Goal: Task Accomplishment & Management: Use online tool/utility

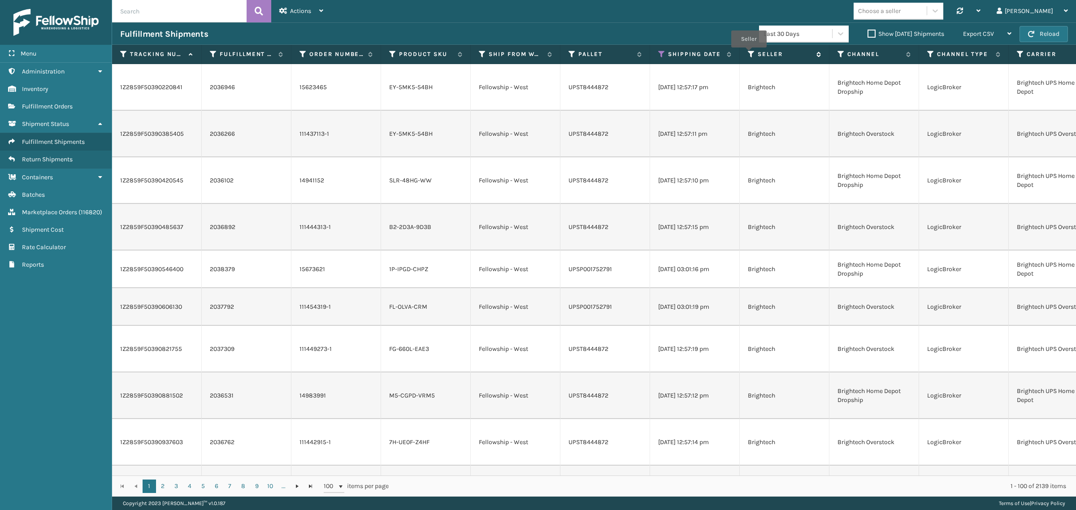
click at [748, 54] on icon at bounding box center [751, 54] width 7 height 8
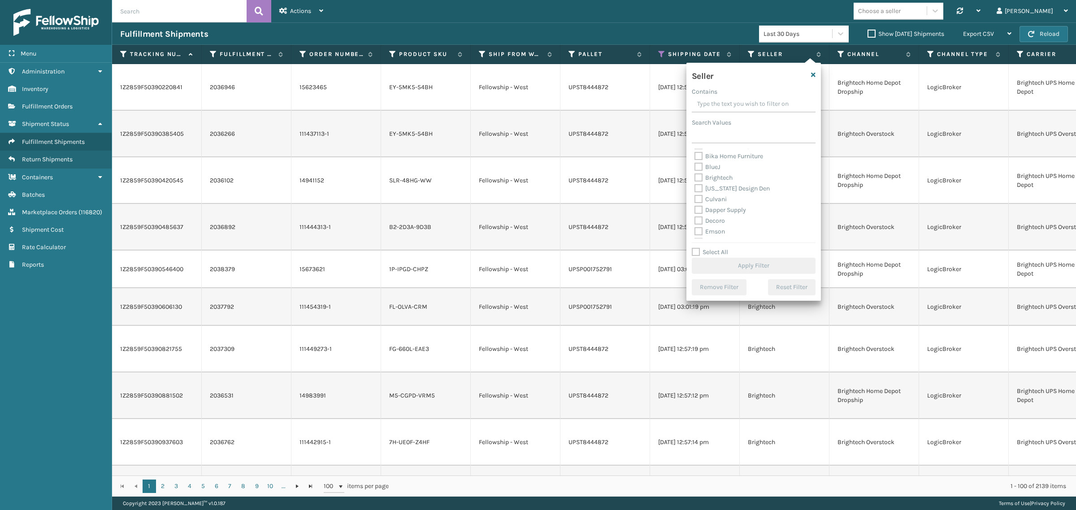
scroll to position [56, 0]
click at [720, 216] on label "Decoro" at bounding box center [709, 216] width 30 height 8
click at [695, 216] on input "Decoro" at bounding box center [694, 214] width 0 height 6
checkbox input "true"
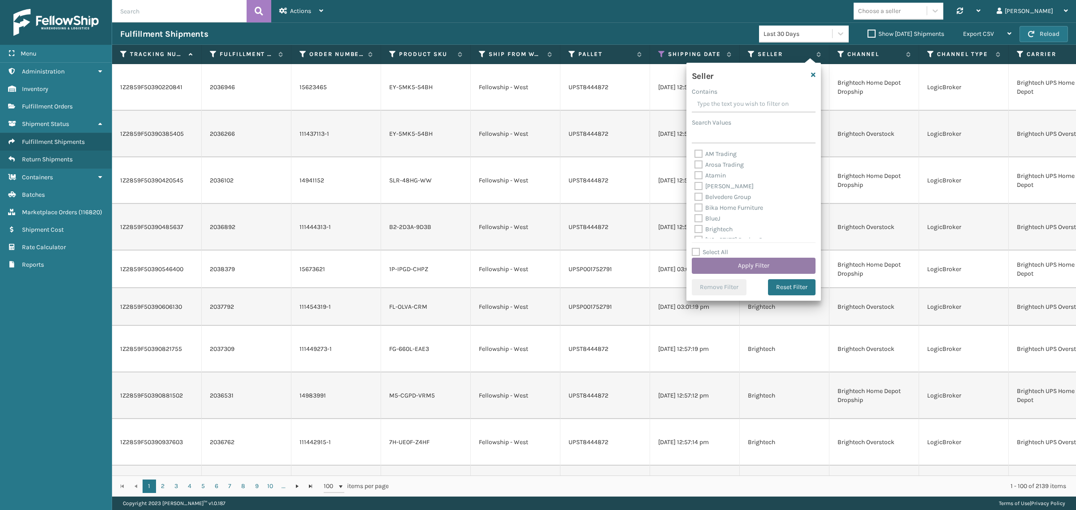
click at [752, 265] on button "Apply Filter" at bounding box center [754, 266] width 124 height 16
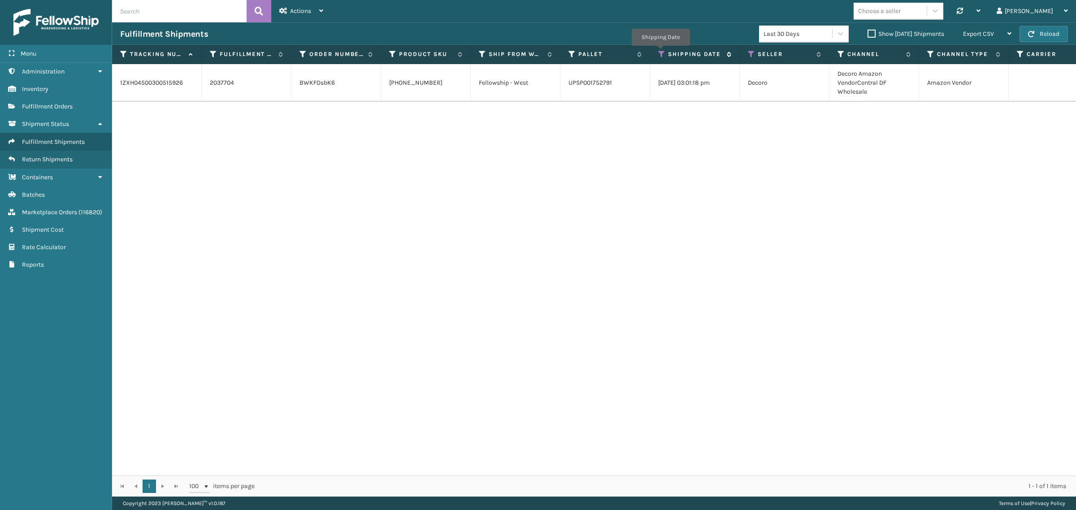
click at [660, 52] on icon at bounding box center [661, 54] width 7 height 8
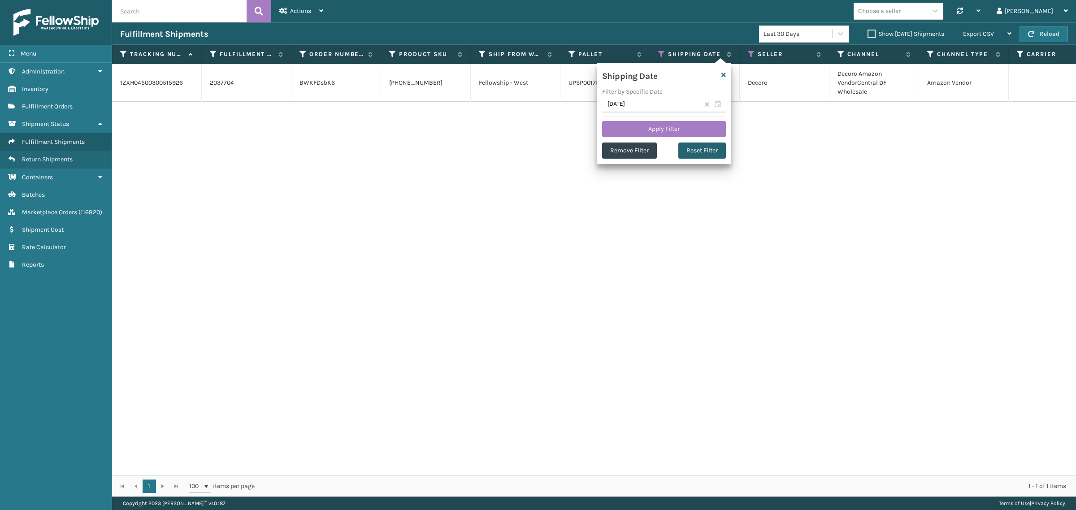
click at [703, 152] on button "Reset Filter" at bounding box center [702, 151] width 48 height 16
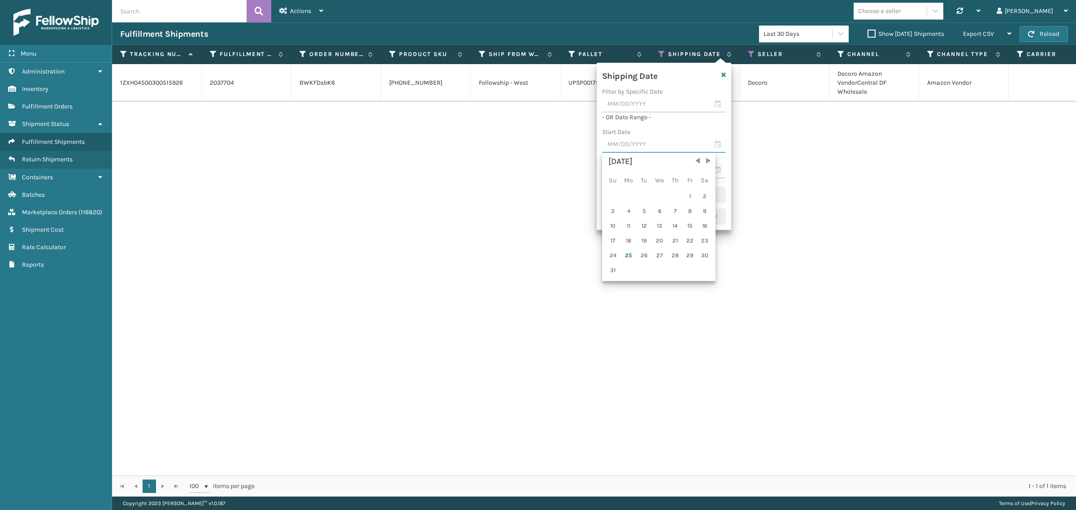
click at [652, 144] on input "text" at bounding box center [664, 145] width 124 height 16
click at [695, 161] on span "Previous Month" at bounding box center [697, 160] width 9 height 9
click at [610, 195] on div "1" at bounding box center [613, 196] width 14 height 13
type input "[DATE]"
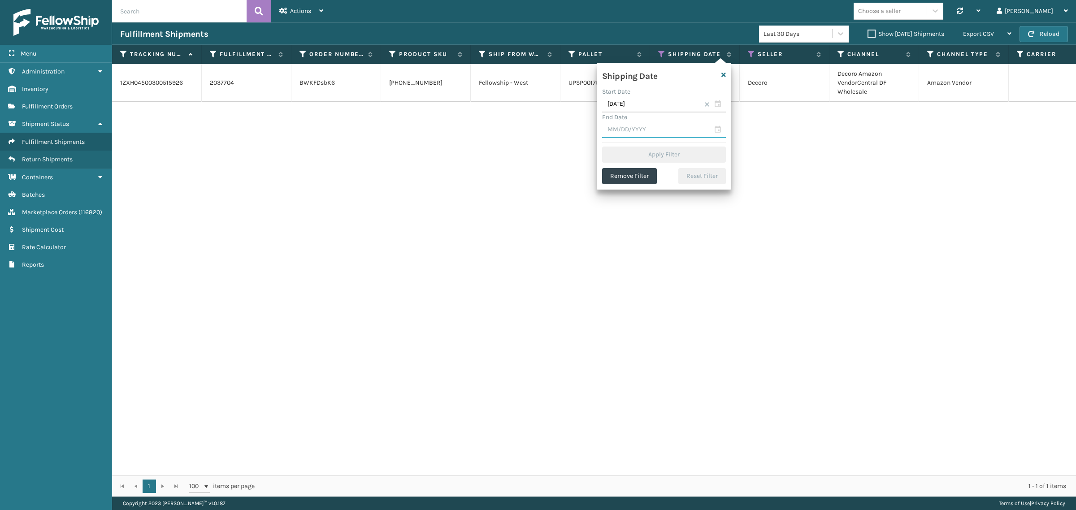
click at [636, 128] on input "text" at bounding box center [664, 130] width 124 height 16
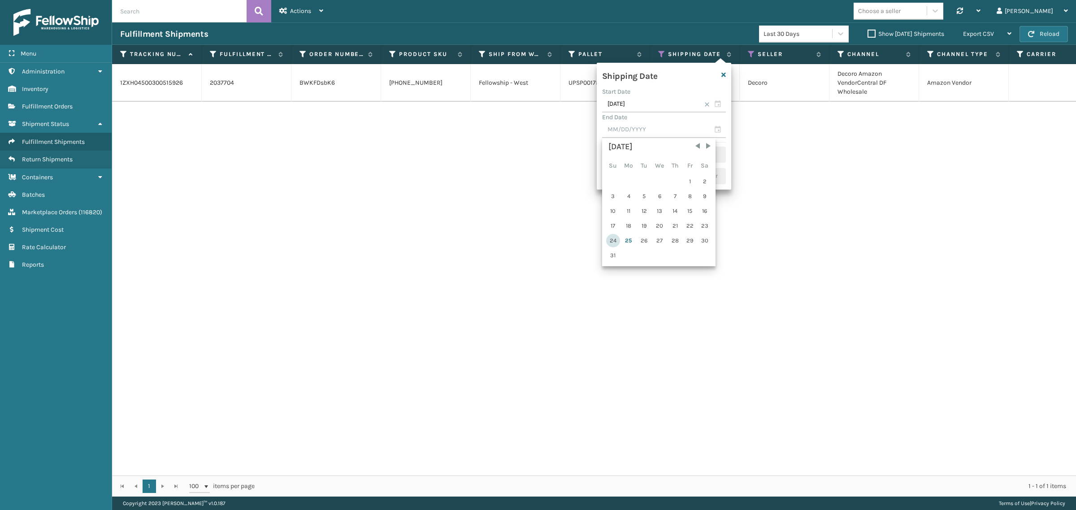
click at [613, 238] on div "24" at bounding box center [613, 240] width 14 height 13
type input "[DATE]"
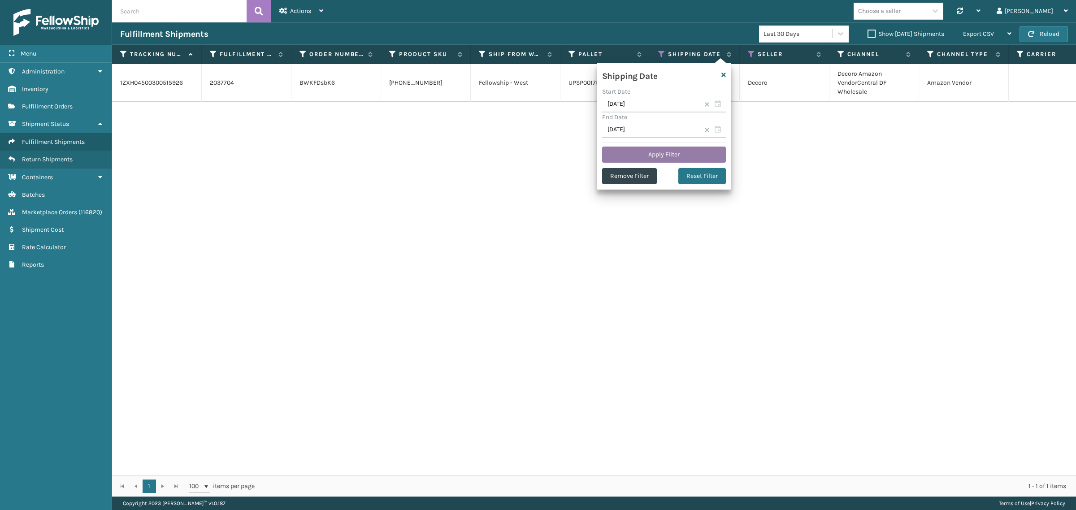
click at [659, 151] on button "Apply Filter" at bounding box center [664, 155] width 124 height 16
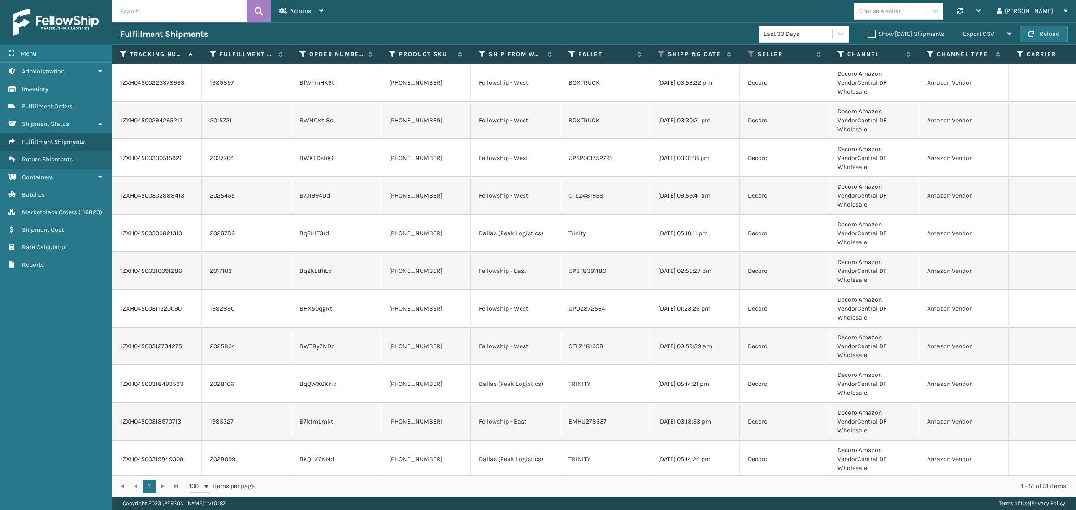
click at [867, 36] on label "Show [DATE] Shipments" at bounding box center [905, 34] width 77 height 8
click at [867, 35] on input "Show [DATE] Shipments" at bounding box center [867, 32] width 0 height 6
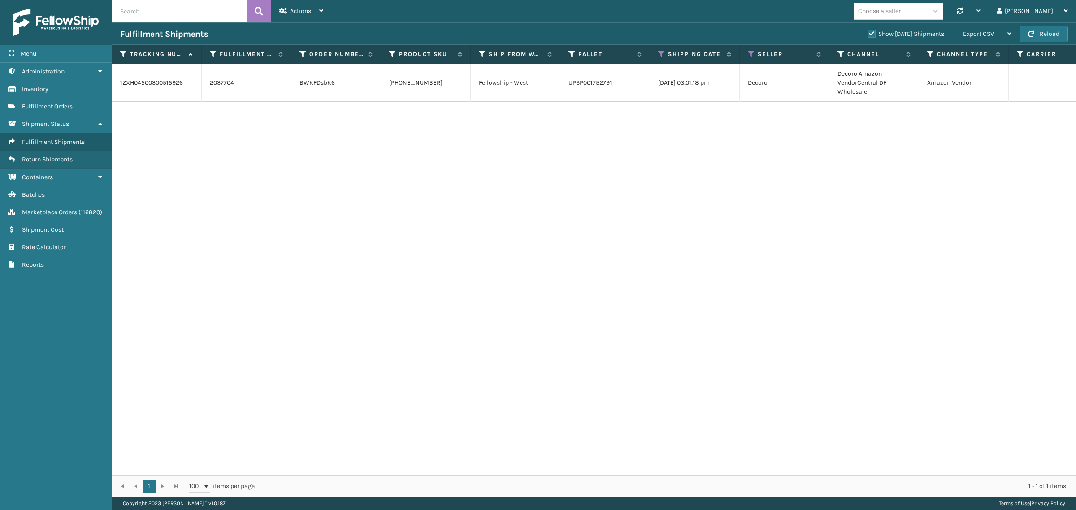
click at [867, 36] on label "Show [DATE] Shipments" at bounding box center [905, 34] width 77 height 8
click at [867, 35] on input "Show [DATE] Shipments" at bounding box center [867, 32] width 0 height 6
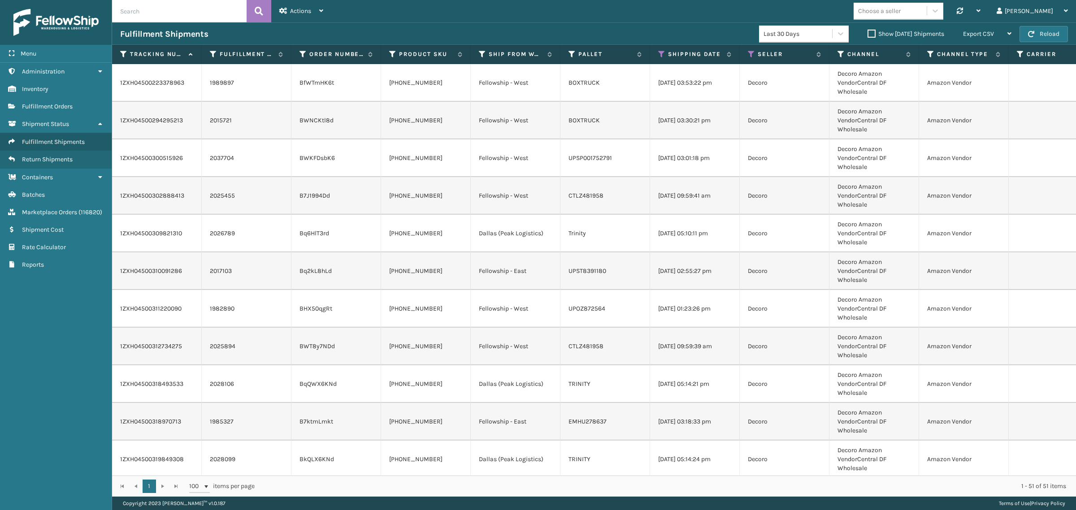
click at [987, 42] on div "Export CSV" at bounding box center [987, 34] width 48 height 22
click at [983, 82] on li "Export All Pages" at bounding box center [959, 82] width 120 height 24
click at [836, 34] on icon at bounding box center [840, 33] width 9 height 9
click at [817, 103] on div "Last 365 Days" at bounding box center [804, 106] width 90 height 17
click at [659, 55] on icon at bounding box center [661, 54] width 7 height 8
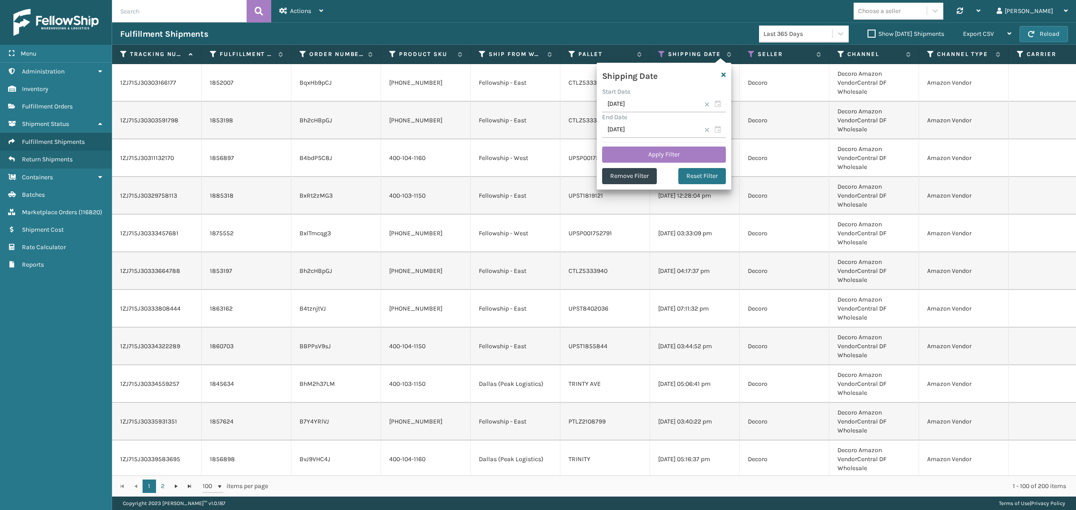
click at [648, 17] on div "Choose a seller Synchronise all channels Gil Log Out" at bounding box center [703, 11] width 744 height 22
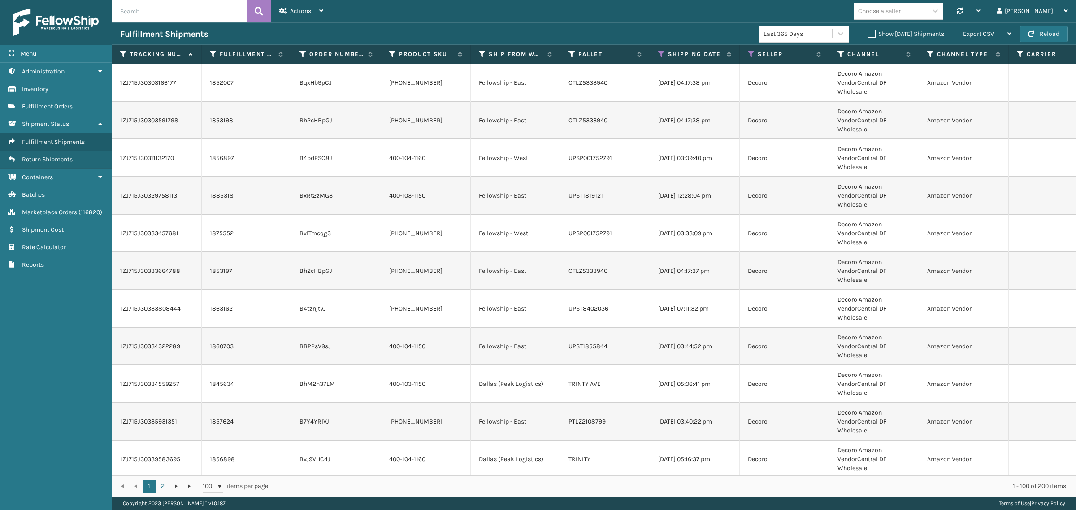
click at [867, 34] on label "Show [DATE] Shipments" at bounding box center [905, 34] width 77 height 8
click at [867, 34] on input "Show [DATE] Shipments" at bounding box center [867, 32] width 0 height 6
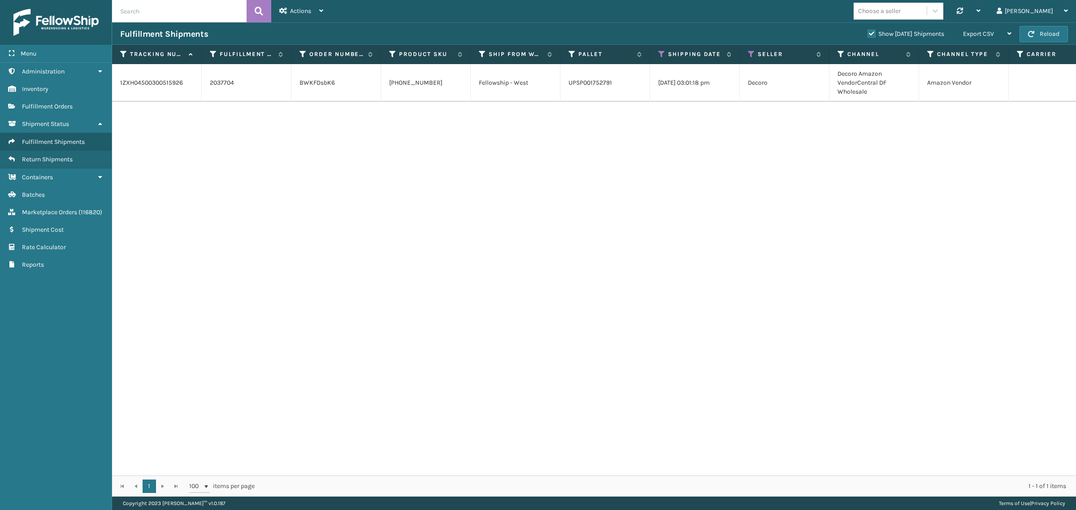
click at [867, 32] on label "Show [DATE] Shipments" at bounding box center [905, 34] width 77 height 8
click at [867, 32] on input "Show [DATE] Shipments" at bounding box center [867, 32] width 0 height 6
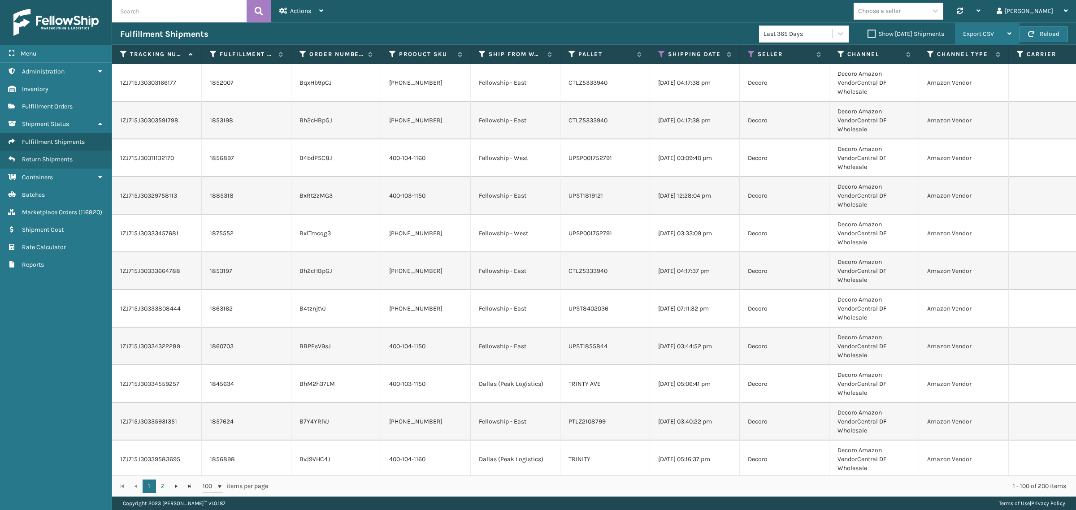
click at [980, 36] on span "Export CSV" at bounding box center [978, 34] width 31 height 8
click at [978, 82] on li "Export All Pages" at bounding box center [959, 82] width 120 height 24
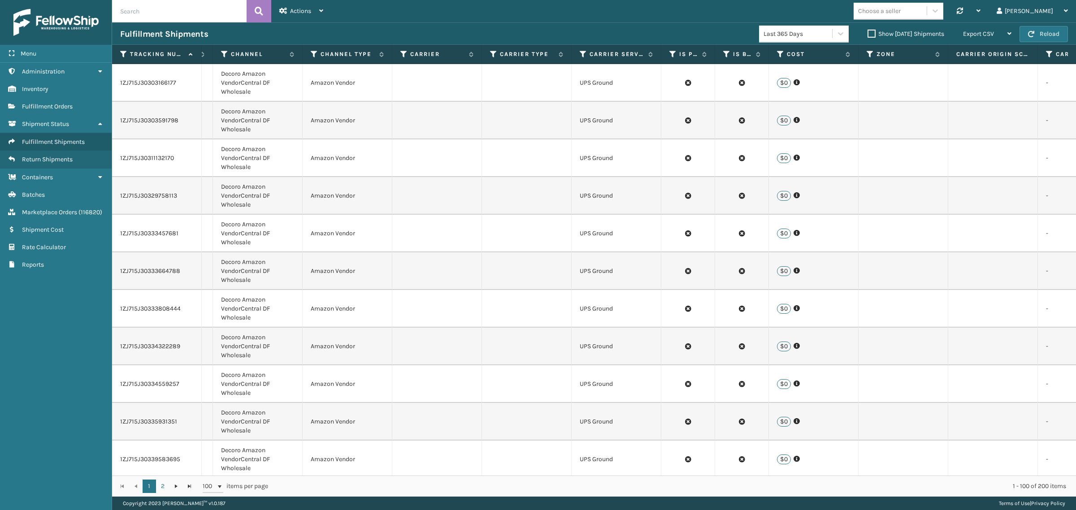
scroll to position [0, 661]
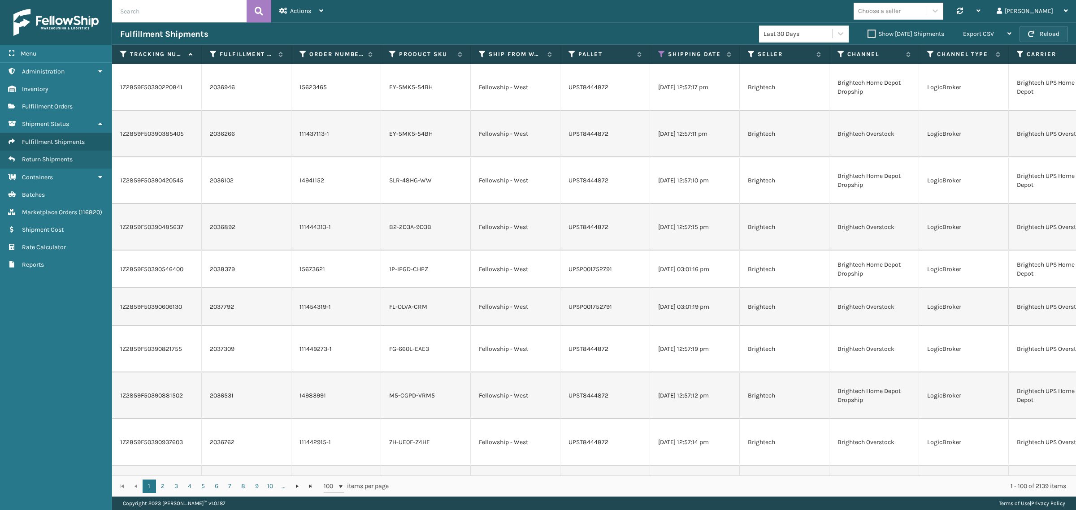
click at [1041, 32] on button "Reload" at bounding box center [1043, 34] width 48 height 16
click at [1050, 36] on button "Reload" at bounding box center [1043, 34] width 48 height 16
